Goal: Transaction & Acquisition: Purchase product/service

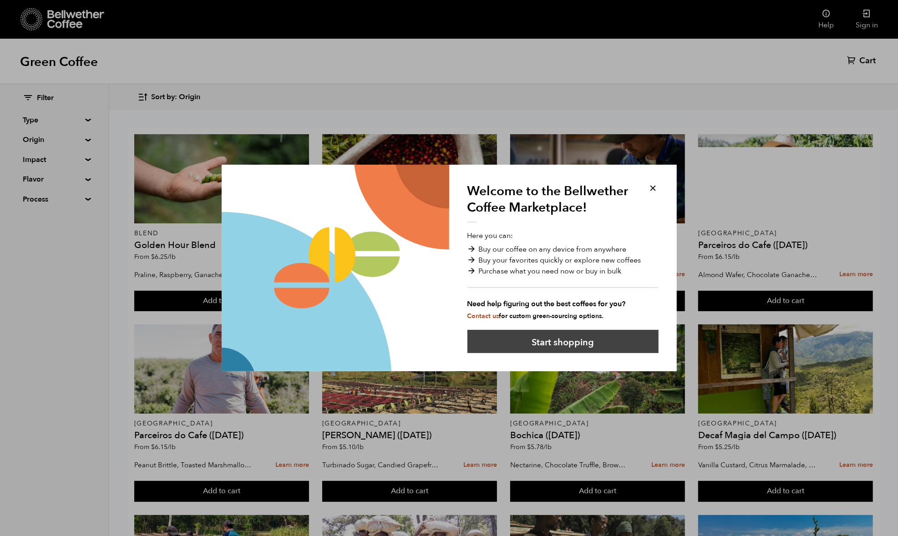
click at [570, 347] on button "Start shopping" at bounding box center [563, 341] width 191 height 23
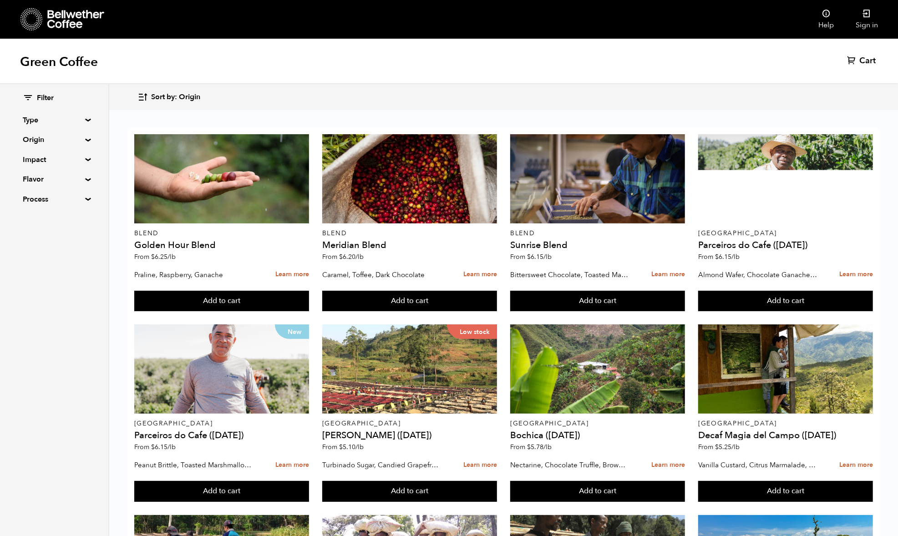
scroll to position [567, 0]
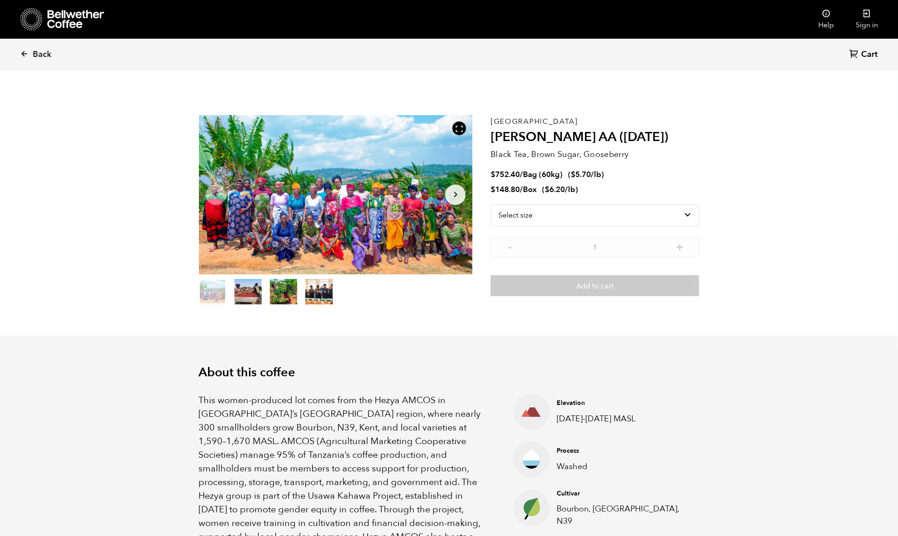
scroll to position [396, 485]
click at [569, 221] on select "Select size Bag (60kg) (132 lbs) Box (24 lbs)" at bounding box center [595, 215] width 209 height 22
select select "box"
click at [491, 204] on select "Select size Bag (60kg) (132 lbs) Box (24 lbs)" at bounding box center [595, 215] width 209 height 22
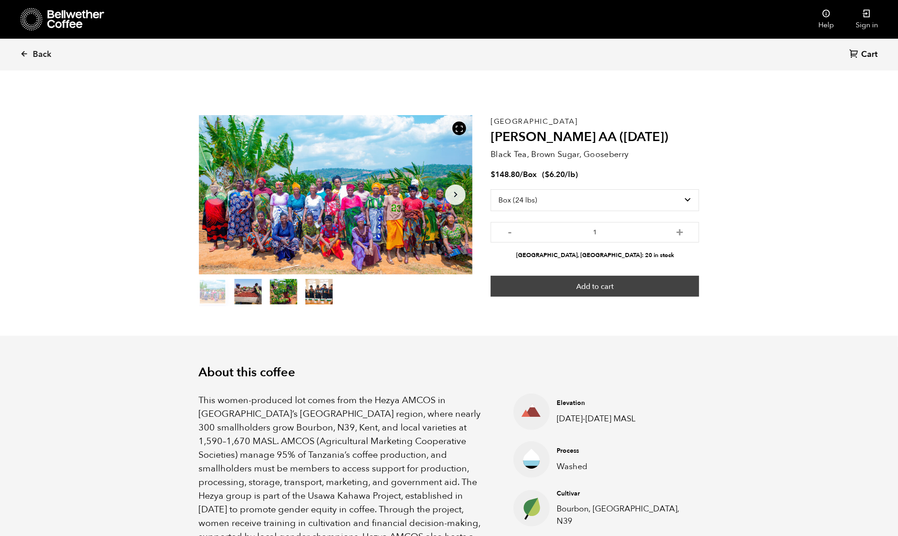
click at [584, 288] on button "Add to cart" at bounding box center [595, 286] width 209 height 21
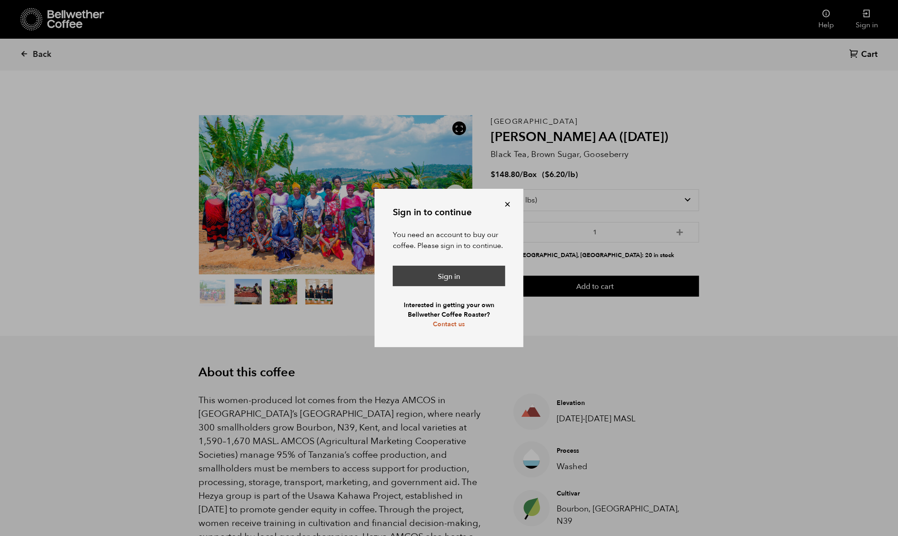
click at [436, 276] on link "Sign in" at bounding box center [449, 276] width 112 height 21
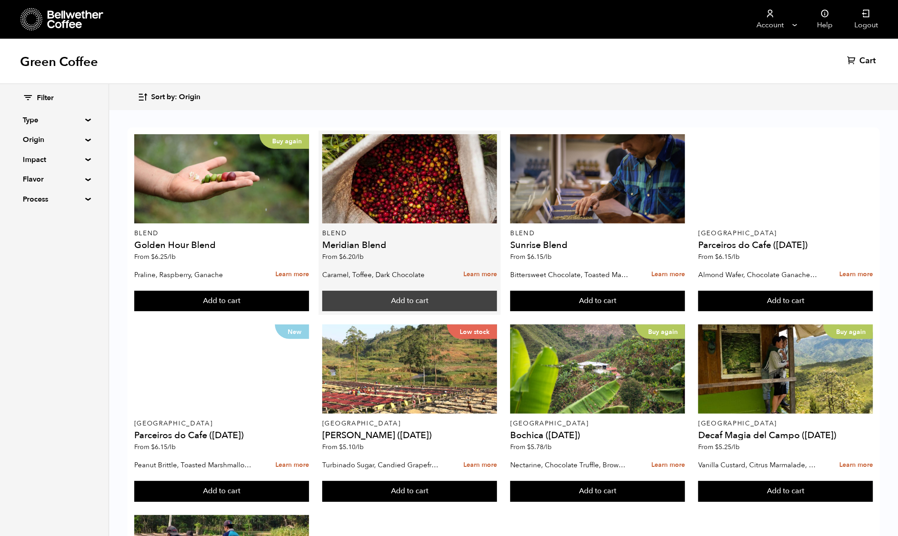
scroll to position [538, 0]
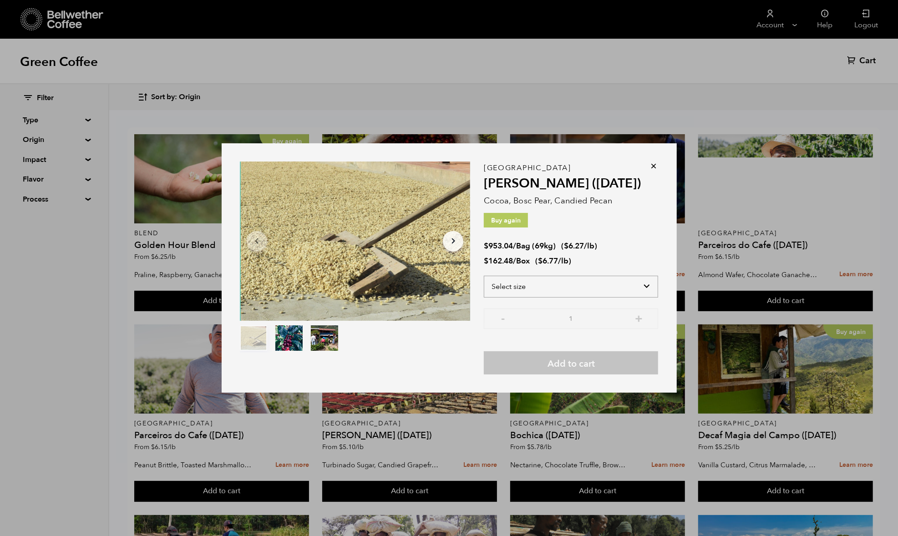
click at [549, 287] on select "Select size Bag (69kg) (152 lbs) Box (24 lbs)" at bounding box center [571, 287] width 174 height 22
select select "box"
click at [484, 276] on select "Select size Bag (69kg) (152 lbs) Box (24 lbs)" at bounding box center [571, 287] width 174 height 22
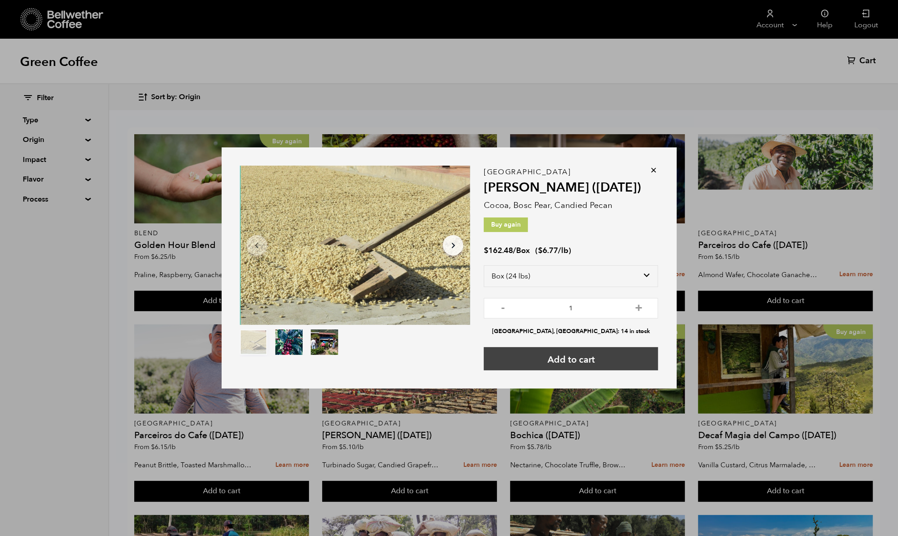
click at [559, 361] on button "Add to cart" at bounding box center [571, 358] width 174 height 23
click at [564, 363] on button "Add to cart" at bounding box center [571, 358] width 174 height 23
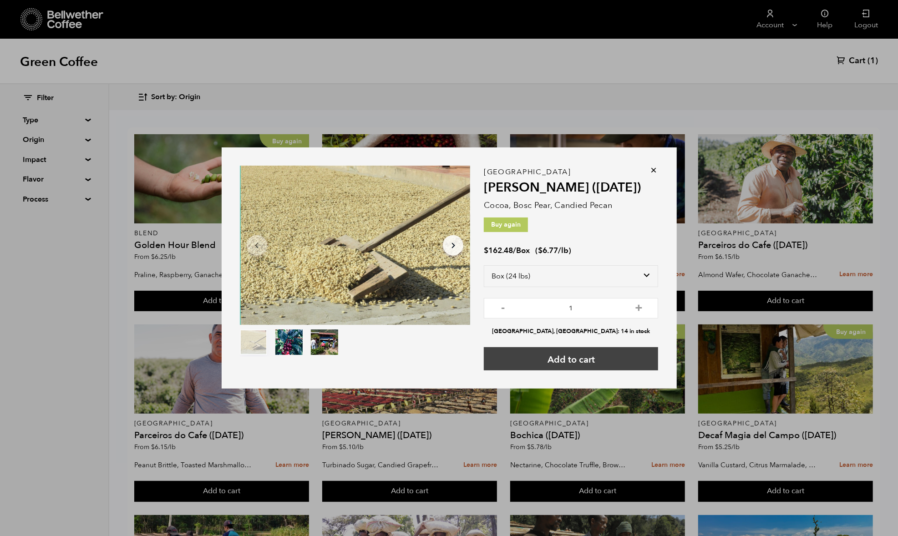
click at [545, 357] on button "Add to cart" at bounding box center [571, 358] width 174 height 23
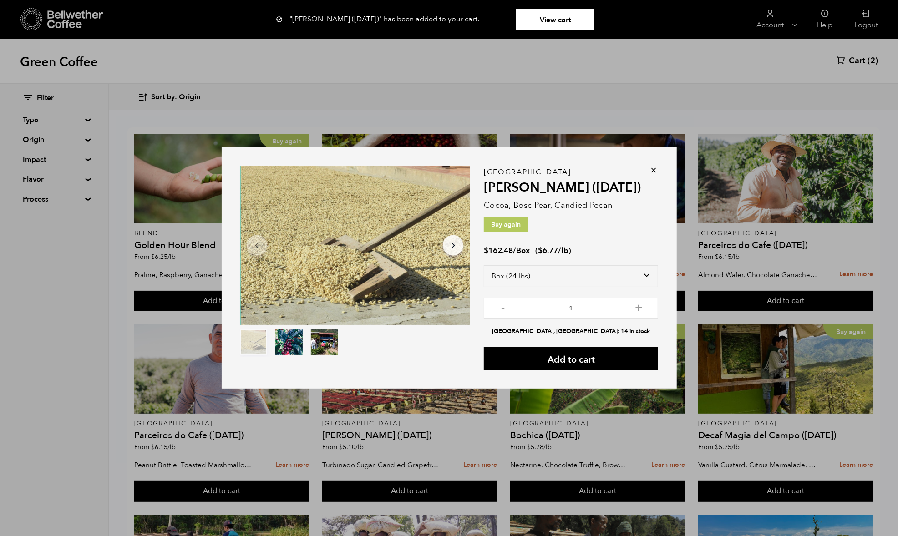
click at [654, 167] on icon at bounding box center [654, 170] width 9 height 9
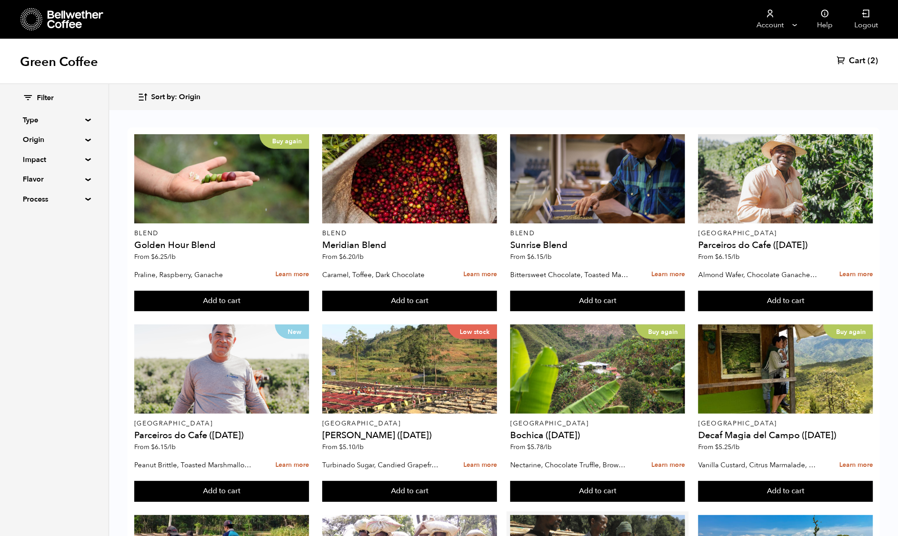
scroll to position [567, 0]
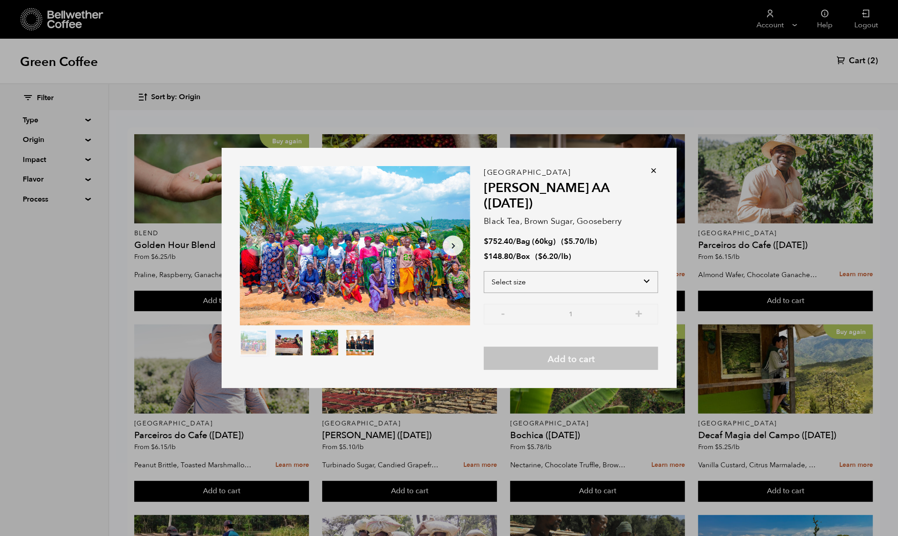
click at [542, 271] on select "Select size Bag (60kg) (132 lbs) Box (24 lbs)" at bounding box center [571, 282] width 174 height 22
select select "box"
click at [484, 271] on select "Select size Bag (60kg) (132 lbs) Box (24 lbs)" at bounding box center [571, 282] width 174 height 22
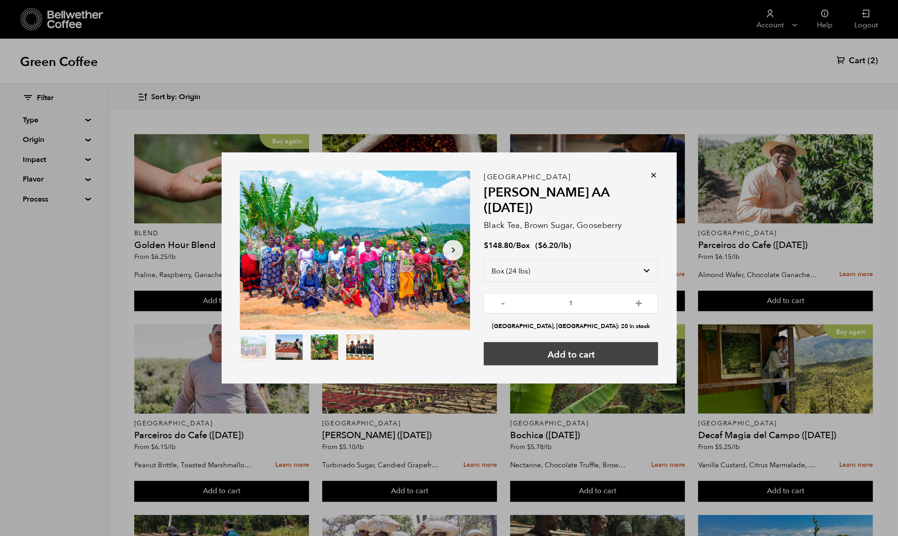
click at [550, 342] on button "Add to cart" at bounding box center [571, 353] width 174 height 23
click at [553, 342] on button "Add to cart" at bounding box center [571, 353] width 174 height 23
click at [653, 175] on icon at bounding box center [654, 175] width 9 height 9
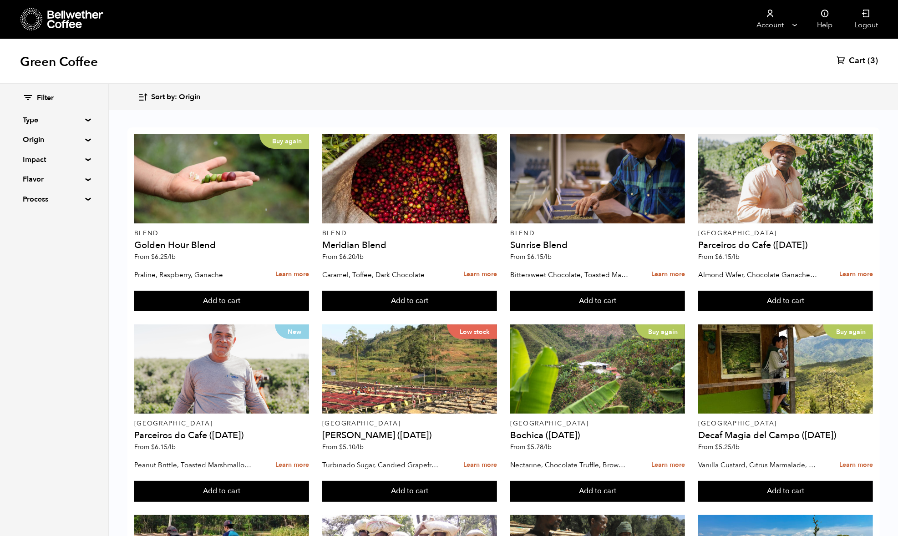
click at [847, 60] on link "Cart (3)" at bounding box center [857, 61] width 41 height 11
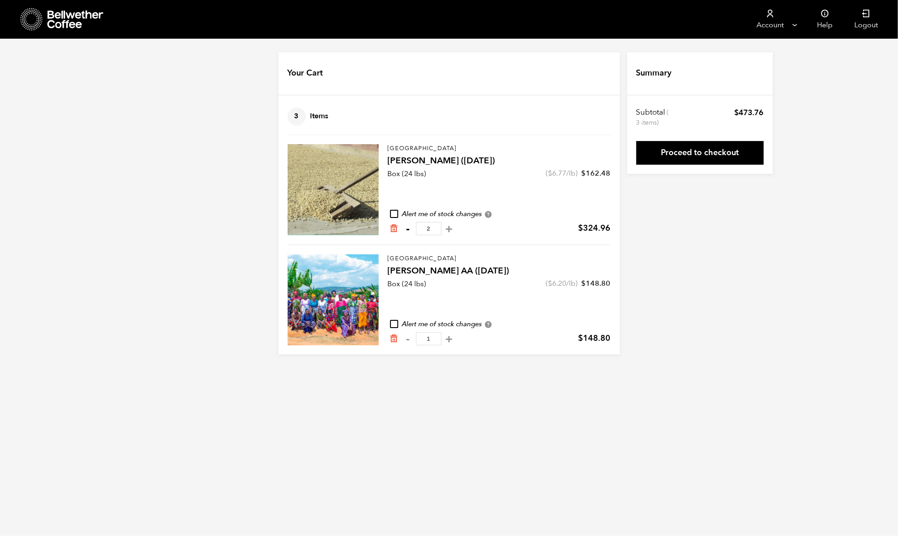
click at [408, 229] on button "-" at bounding box center [408, 228] width 11 height 9
type input "1"
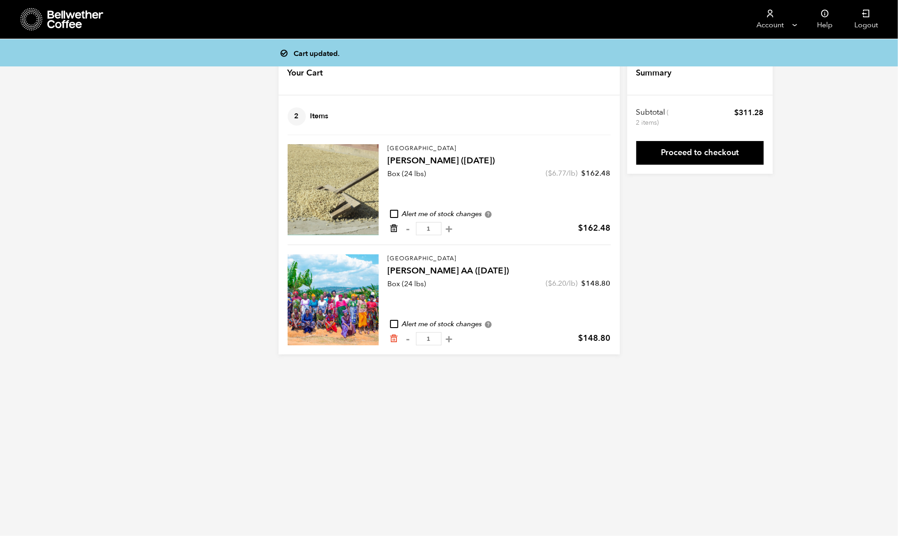
click at [396, 228] on icon "Remove from cart" at bounding box center [394, 228] width 9 height 9
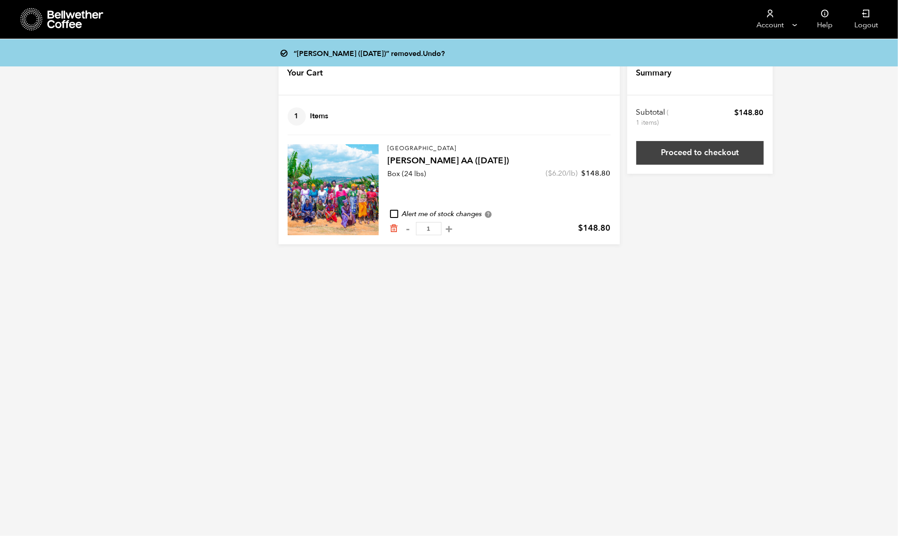
click at [686, 157] on link "Proceed to checkout" at bounding box center [701, 153] width 128 height 24
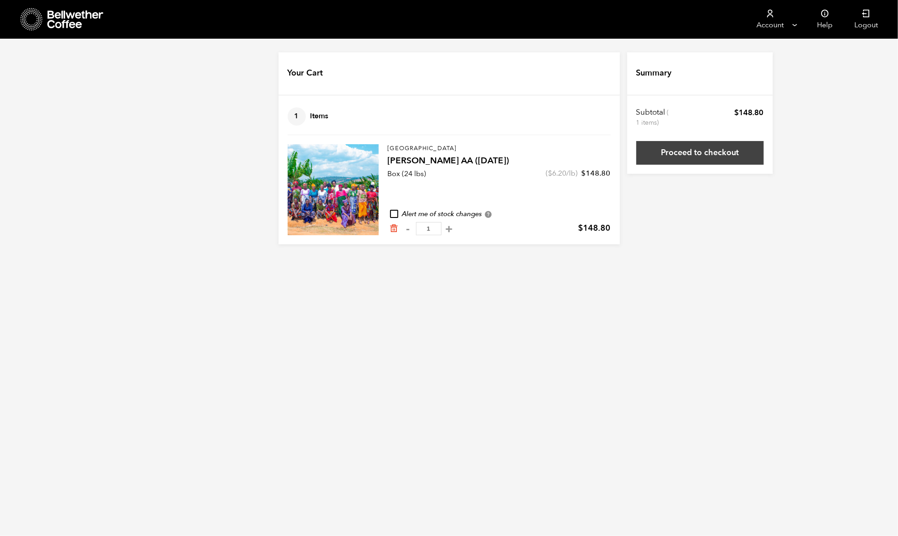
click at [709, 158] on link "Proceed to checkout" at bounding box center [701, 153] width 128 height 24
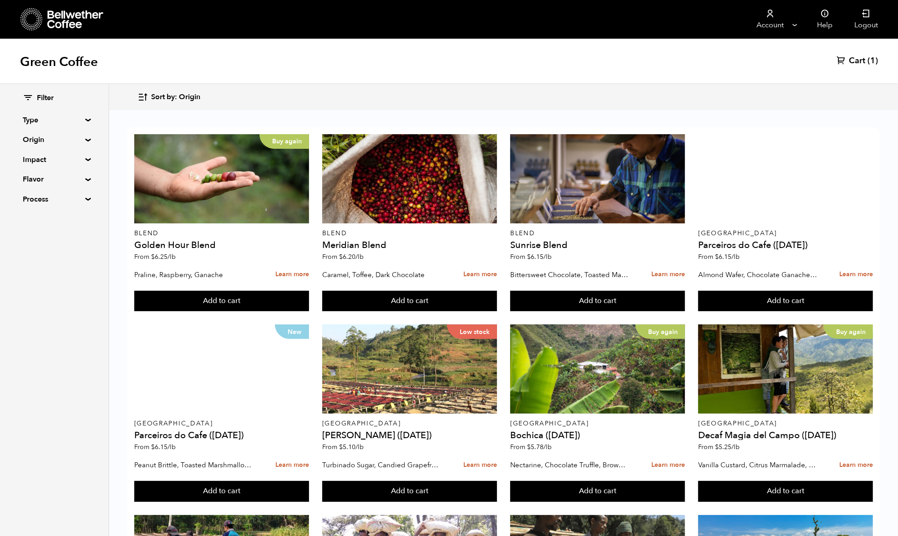
scroll to position [567, 0]
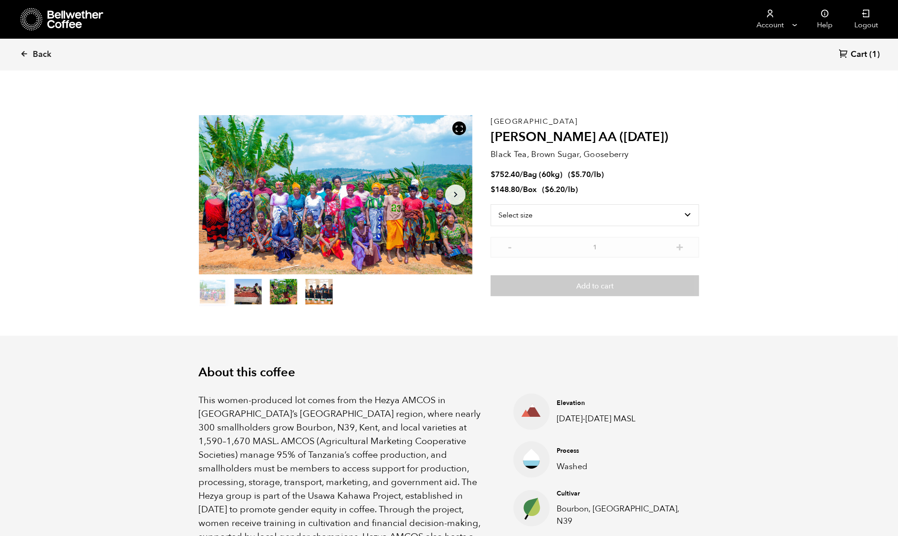
scroll to position [396, 485]
click at [595, 215] on select "Select size Bag (60kg) (132 lbs) Box (24 lbs)" at bounding box center [595, 215] width 209 height 22
select select "bag-3"
click at [491, 204] on select "Select size Bag (60kg) (132 lbs) Box (24 lbs)" at bounding box center [595, 215] width 209 height 22
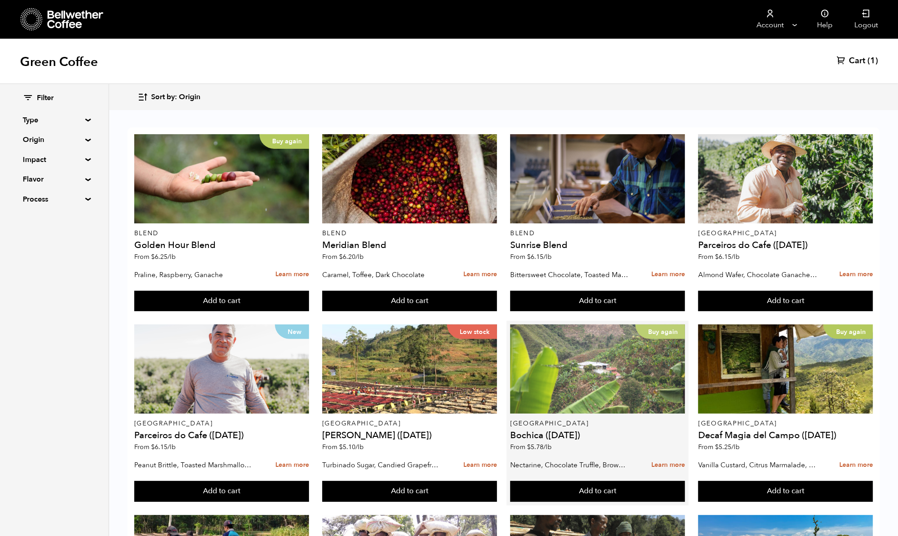
click at [562, 387] on div "Buy again" at bounding box center [597, 369] width 175 height 89
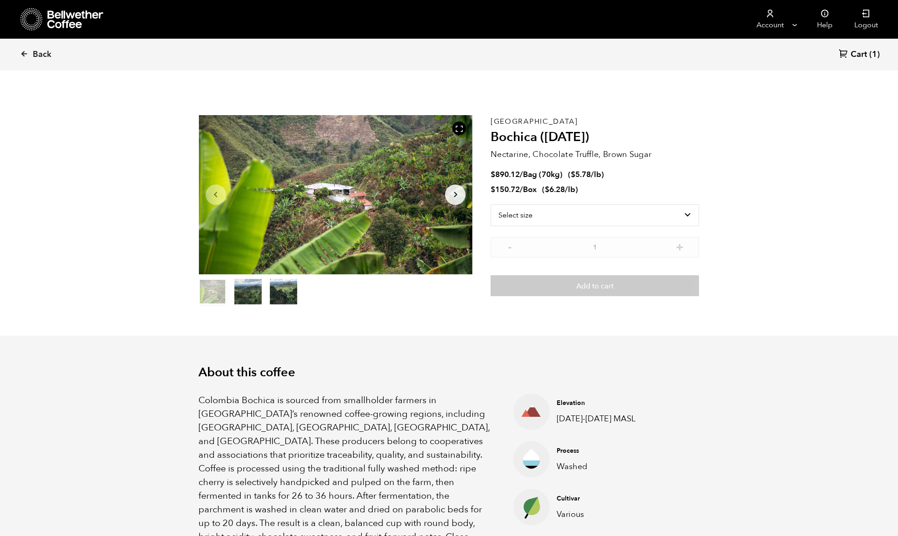
scroll to position [396, 485]
click at [596, 212] on select "Select size Bag (70kg) (154 lbs) Box (24 lbs)" at bounding box center [595, 215] width 209 height 22
select select "bag"
click at [491, 204] on select "Select size Bag (70kg) (154 lbs) Box (24 lbs)" at bounding box center [595, 215] width 209 height 22
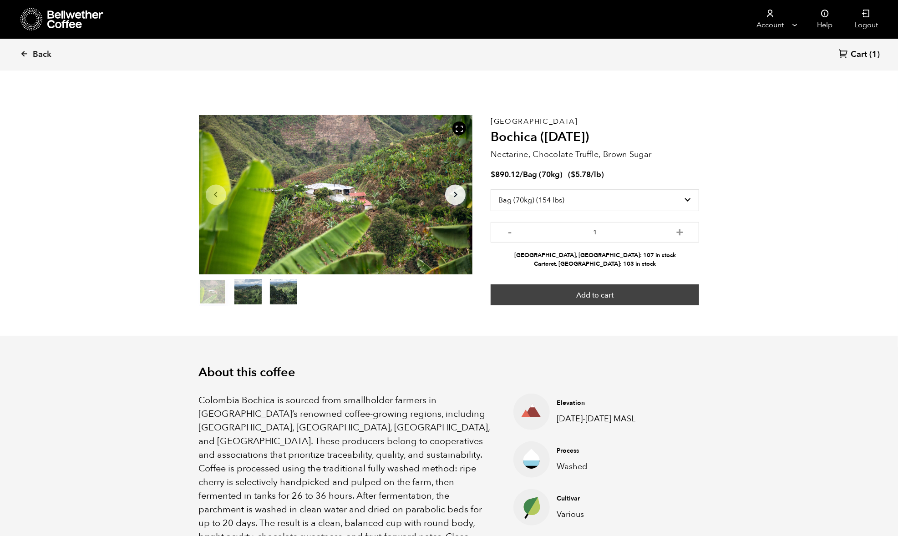
click at [606, 294] on button "Add to cart" at bounding box center [595, 295] width 209 height 21
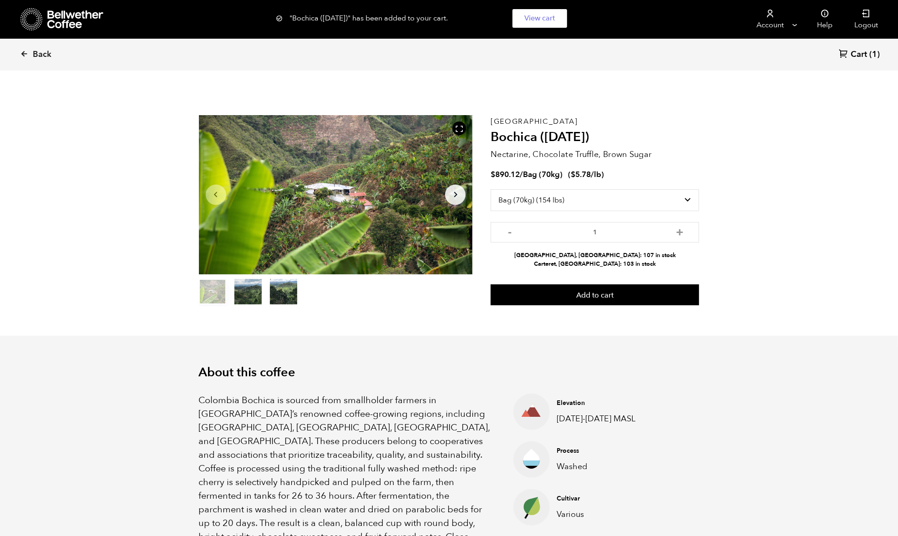
click at [863, 54] on span "Cart" at bounding box center [859, 54] width 16 height 11
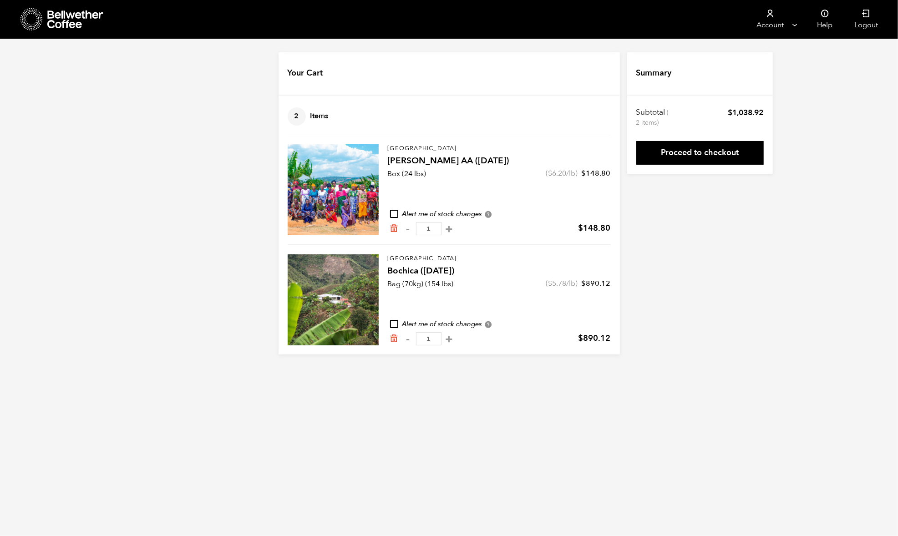
click at [396, 229] on icon "Remove from cart" at bounding box center [394, 228] width 9 height 9
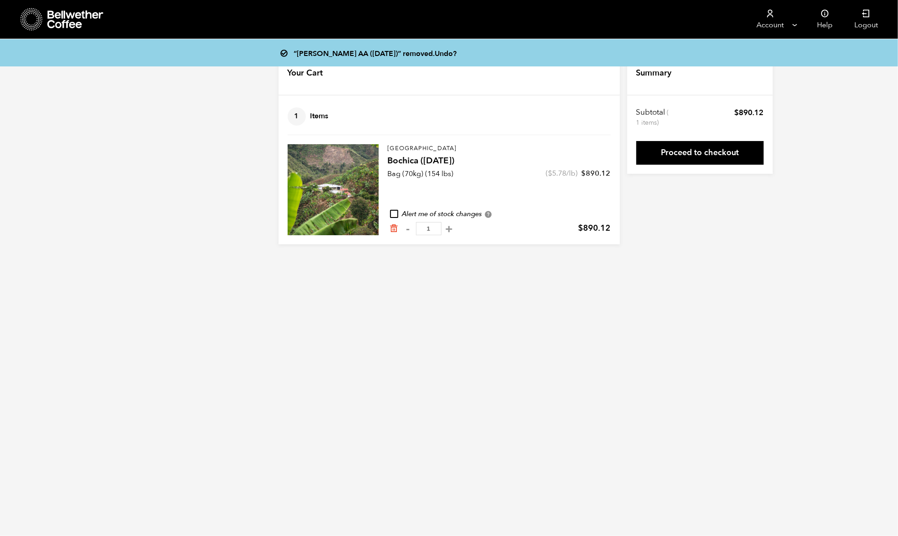
click at [680, 154] on link "Proceed to checkout" at bounding box center [701, 153] width 128 height 24
